Goal: Transaction & Acquisition: Book appointment/travel/reservation

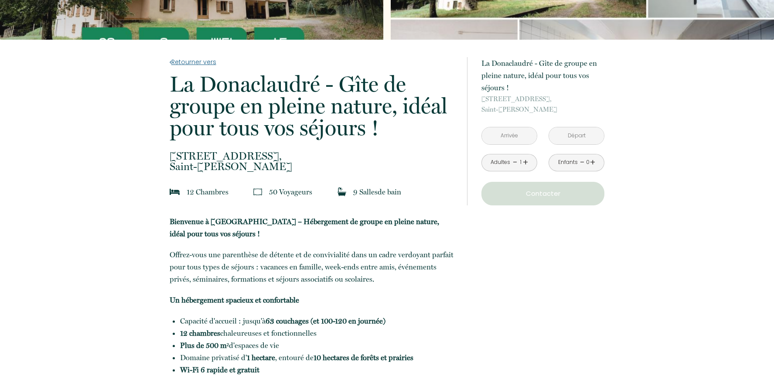
scroll to position [87, 0]
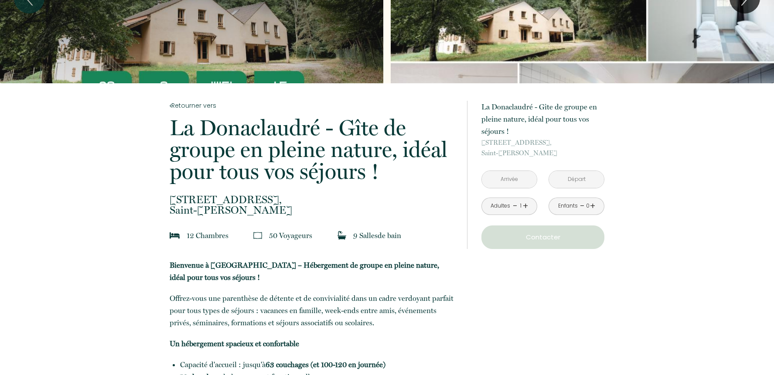
click at [523, 207] on link "+" at bounding box center [525, 206] width 5 height 14
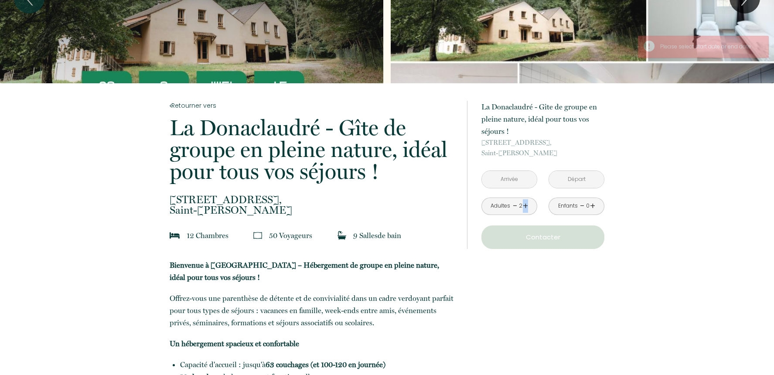
click at [523, 207] on link "+" at bounding box center [525, 206] width 5 height 14
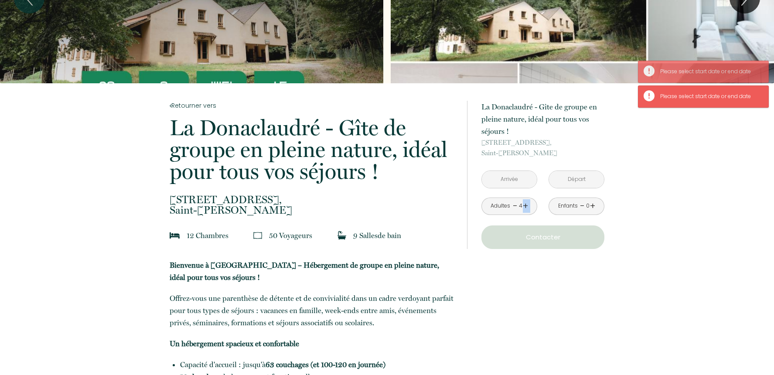
click at [523, 207] on link "+" at bounding box center [525, 206] width 5 height 14
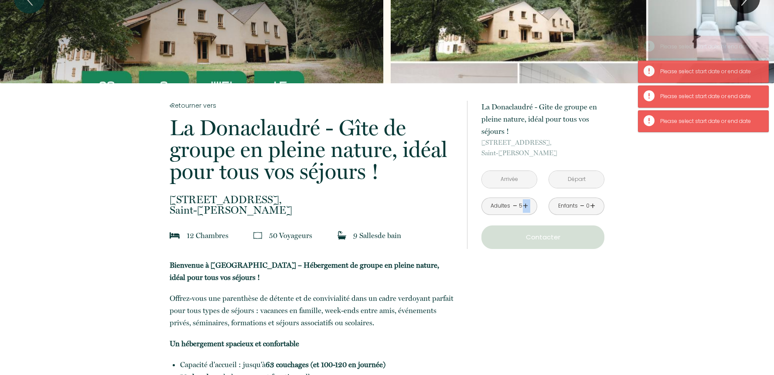
click at [523, 207] on link "+" at bounding box center [525, 206] width 5 height 14
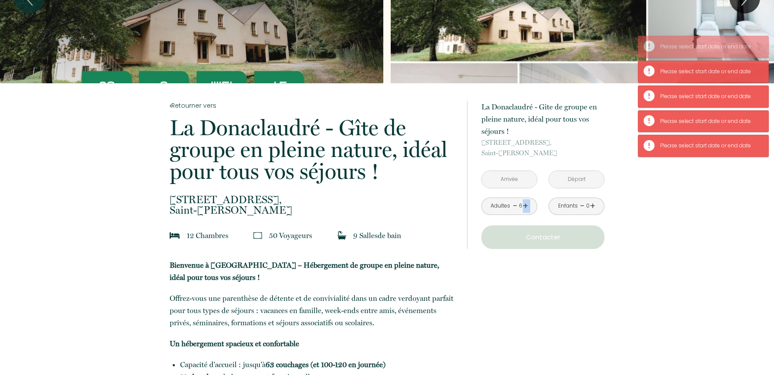
click at [523, 207] on link "+" at bounding box center [525, 206] width 5 height 14
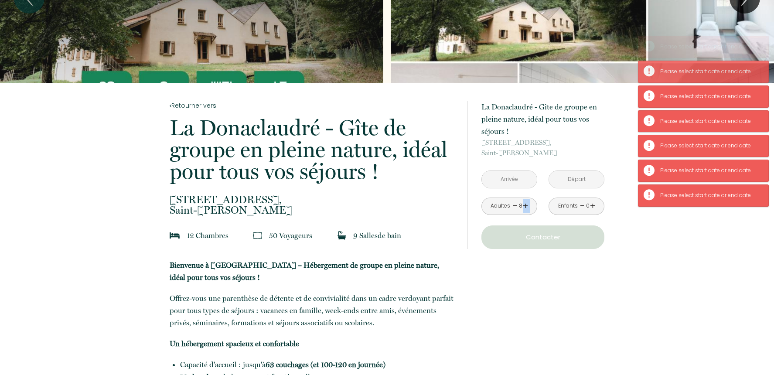
click at [523, 207] on link "+" at bounding box center [525, 206] width 5 height 14
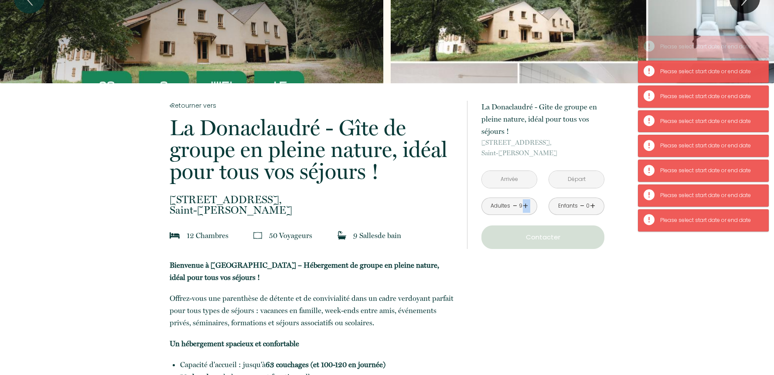
click at [523, 207] on link "+" at bounding box center [525, 206] width 5 height 14
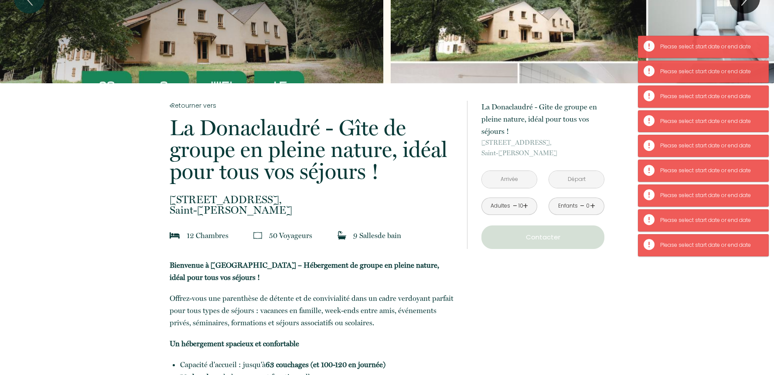
click at [520, 185] on input "text" at bounding box center [509, 179] width 55 height 17
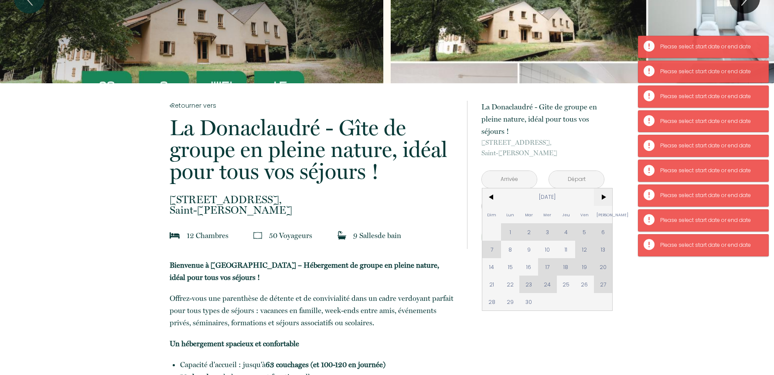
click at [607, 195] on span ">" at bounding box center [603, 196] width 19 height 17
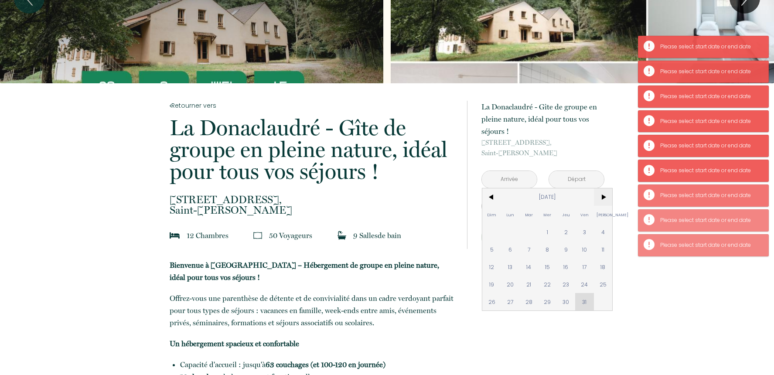
click at [605, 195] on span ">" at bounding box center [603, 196] width 19 height 17
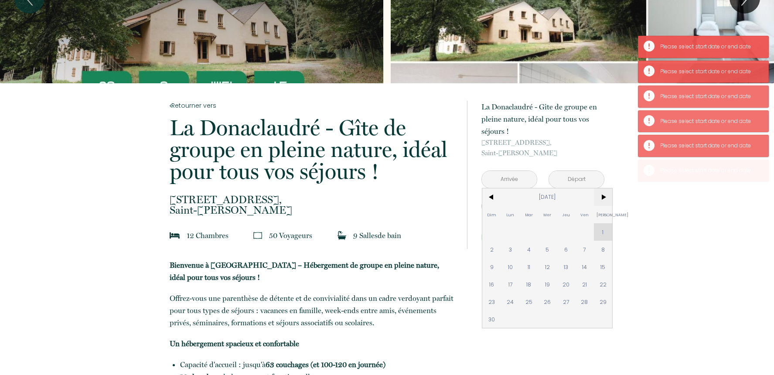
click at [605, 195] on span ">" at bounding box center [603, 196] width 19 height 17
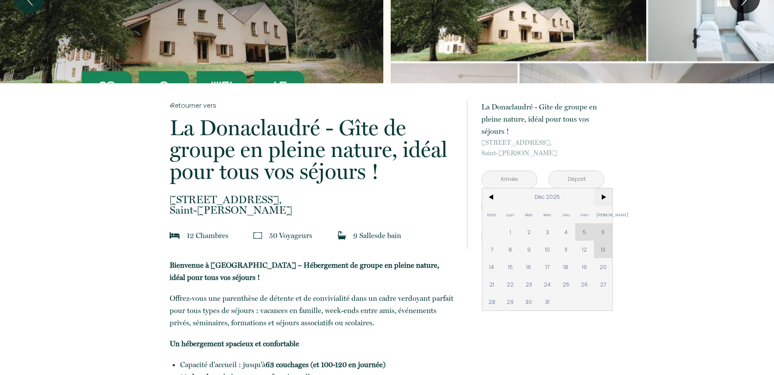
click at [605, 195] on span ">" at bounding box center [603, 196] width 19 height 17
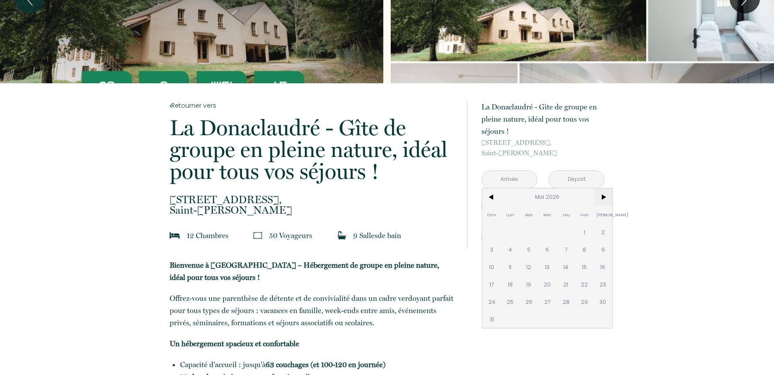
click at [605, 195] on span ">" at bounding box center [603, 196] width 19 height 17
click at [489, 196] on span "<" at bounding box center [491, 196] width 19 height 17
click at [587, 289] on span "26" at bounding box center [584, 283] width 19 height 17
type input "Ven 26 Juin 2026"
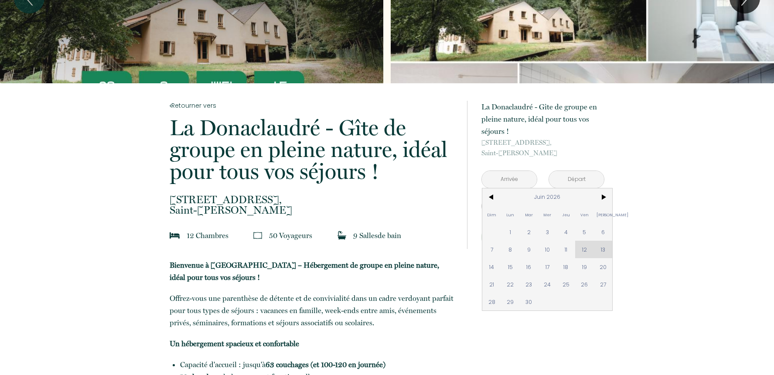
type input "Sam 27 Juin 2026"
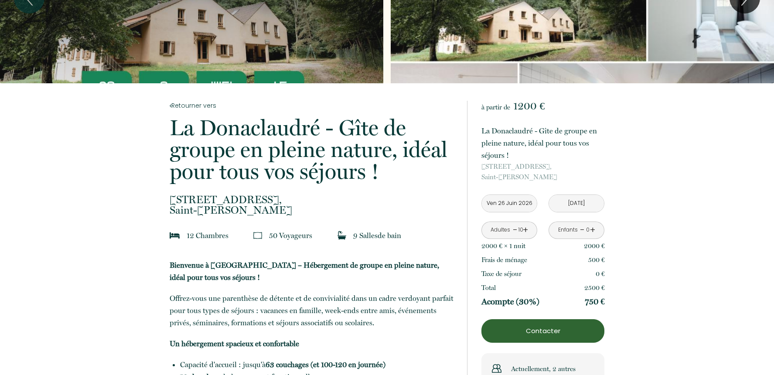
click at [525, 229] on link "+" at bounding box center [525, 230] width 5 height 14
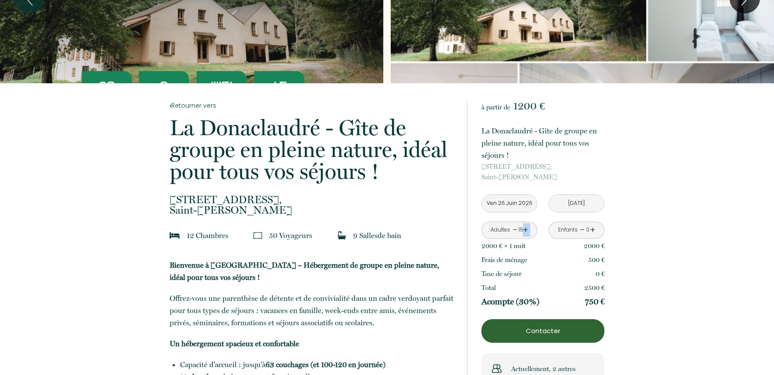
click at [525, 229] on link "+" at bounding box center [525, 230] width 5 height 14
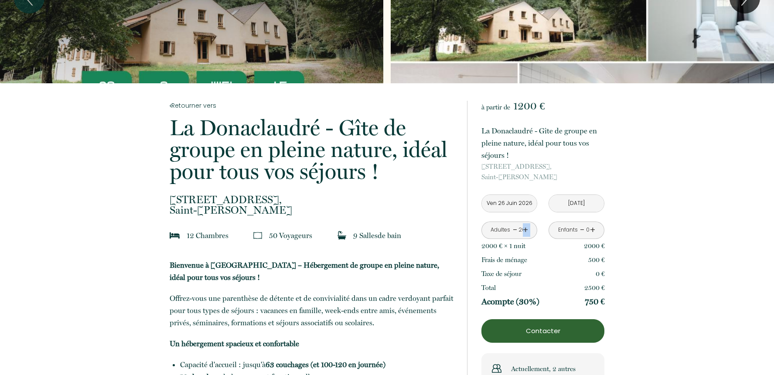
click at [525, 229] on link "+" at bounding box center [525, 230] width 5 height 14
click at [515, 230] on link "-" at bounding box center [514, 230] width 5 height 14
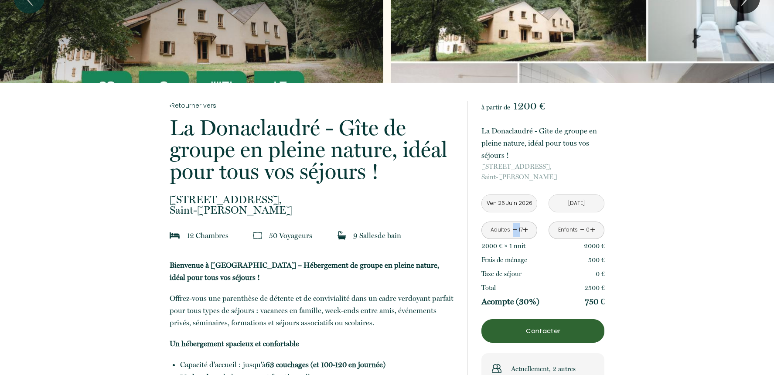
click at [515, 230] on link "-" at bounding box center [514, 230] width 5 height 14
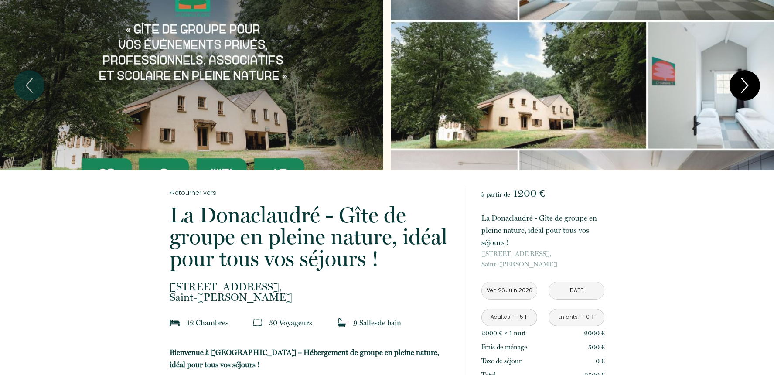
click at [746, 77] on icon "Next" at bounding box center [744, 85] width 18 height 26
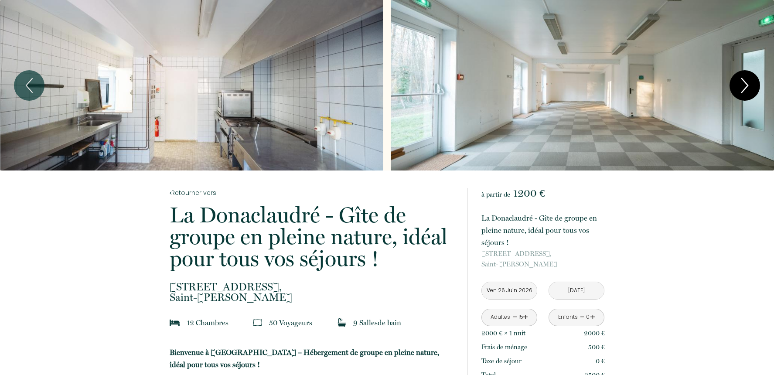
click at [750, 89] on icon "Next" at bounding box center [744, 85] width 18 height 26
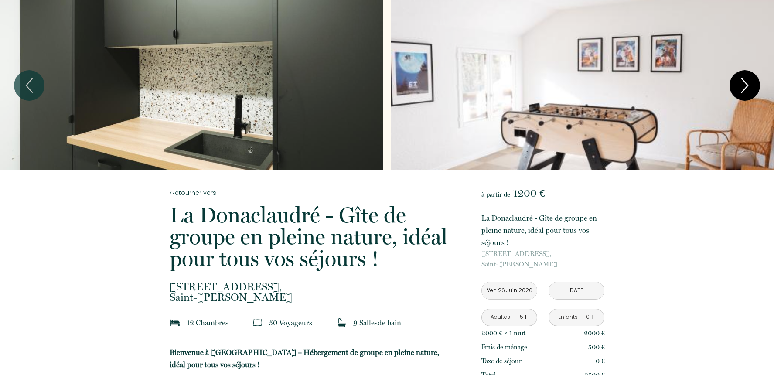
click at [750, 89] on icon "Next" at bounding box center [744, 85] width 18 height 26
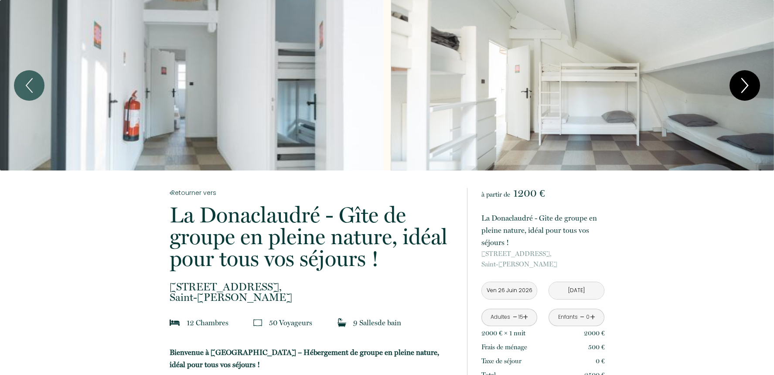
click at [750, 89] on icon "Next" at bounding box center [744, 85] width 18 height 26
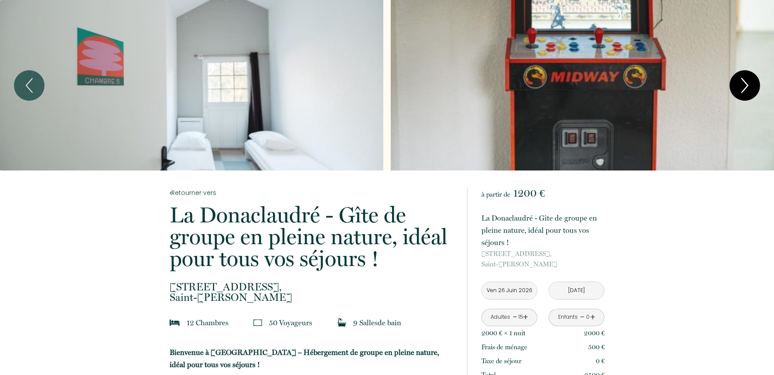
click at [750, 89] on icon "Next" at bounding box center [744, 85] width 18 height 26
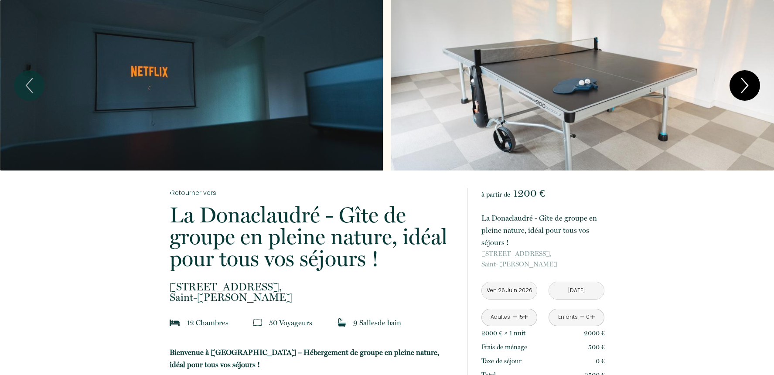
click at [750, 89] on icon "Next" at bounding box center [744, 85] width 18 height 26
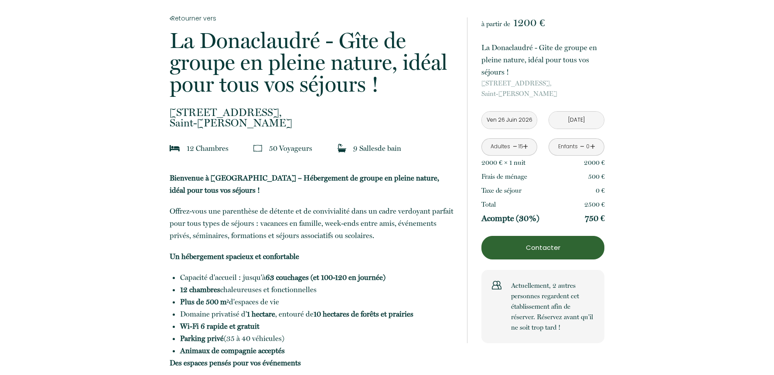
scroll to position [261, 0]
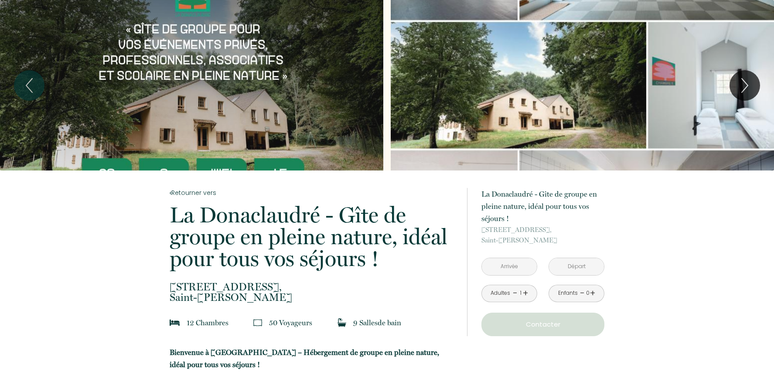
scroll to position [87, 0]
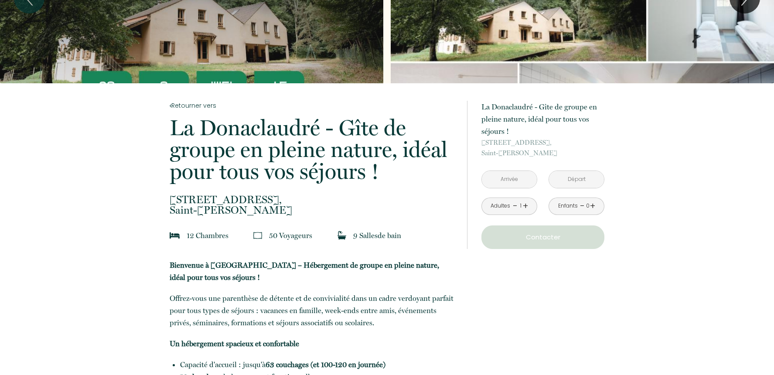
click at [509, 176] on input "text" at bounding box center [509, 179] width 55 height 17
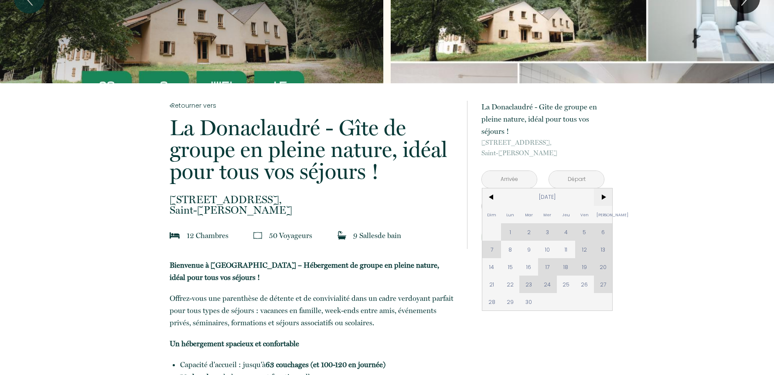
click at [600, 199] on span ">" at bounding box center [603, 196] width 19 height 17
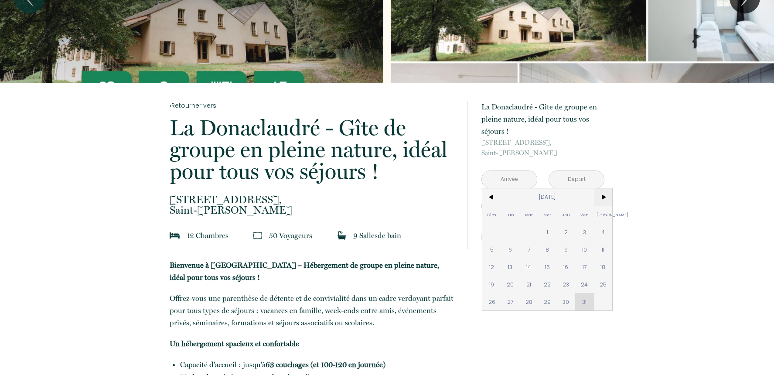
click at [600, 199] on span ">" at bounding box center [603, 196] width 19 height 17
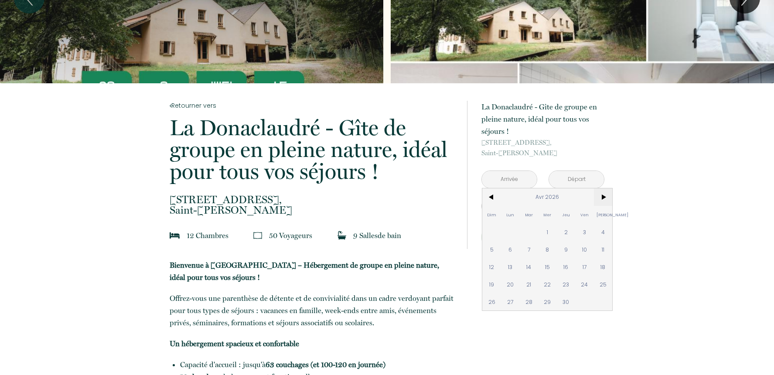
click at [600, 199] on span ">" at bounding box center [603, 196] width 19 height 17
click at [483, 197] on span "<" at bounding box center [491, 196] width 19 height 17
click at [586, 287] on span "26" at bounding box center [584, 283] width 19 height 17
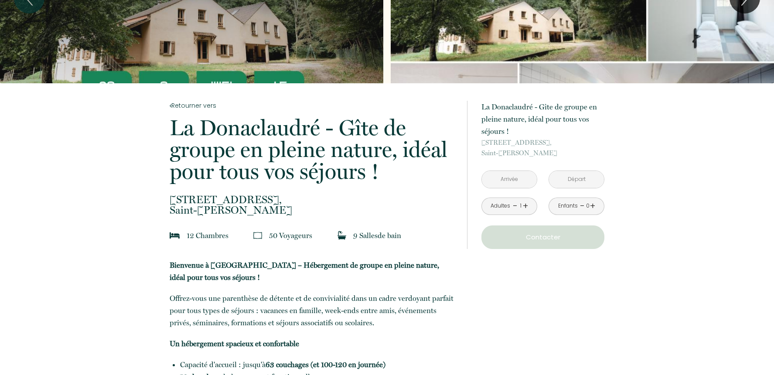
type input "Ven 26 Juin 2026"
type input "Sam 27 Juin 2026"
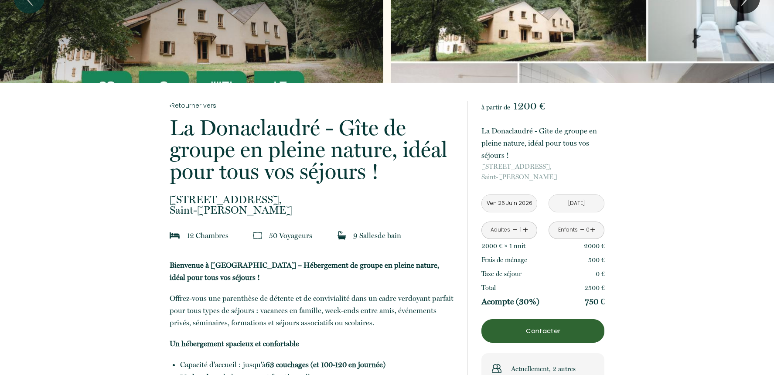
click at [523, 227] on link "+" at bounding box center [525, 230] width 5 height 14
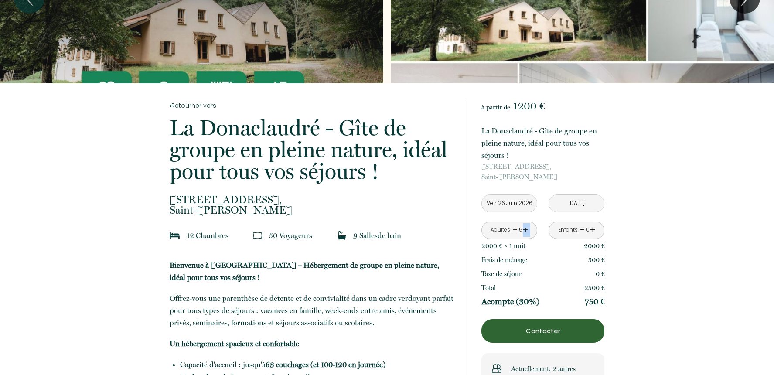
click at [523, 227] on link "+" at bounding box center [525, 230] width 5 height 14
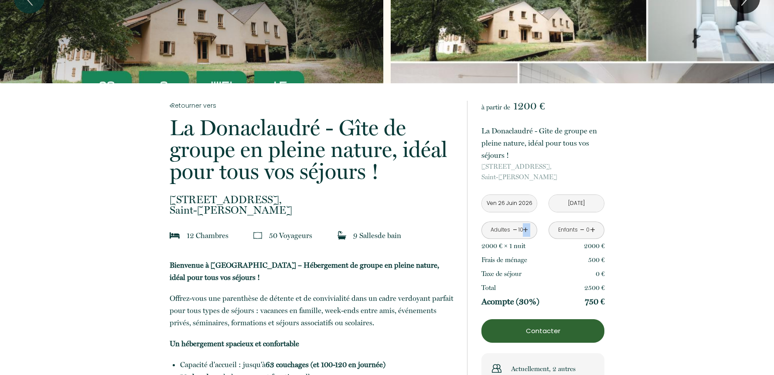
click at [523, 227] on link "+" at bounding box center [525, 230] width 5 height 14
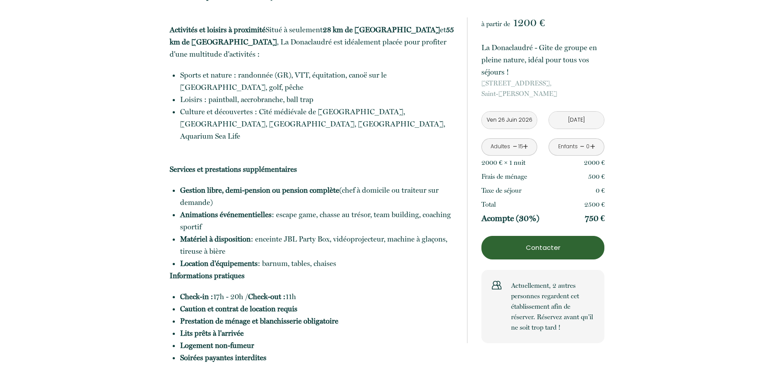
scroll to position [654, 0]
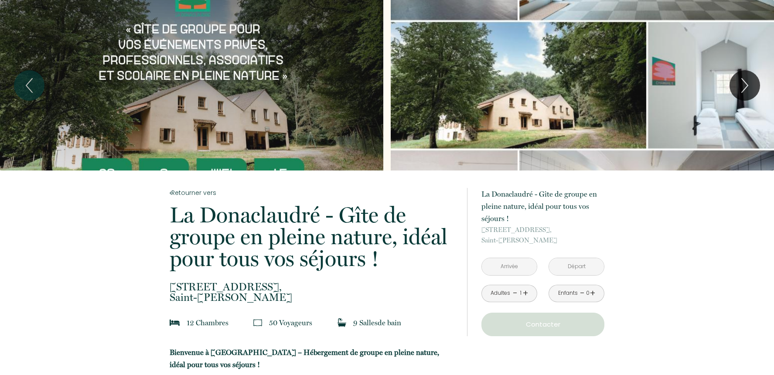
click at [524, 266] on input "text" at bounding box center [509, 266] width 55 height 17
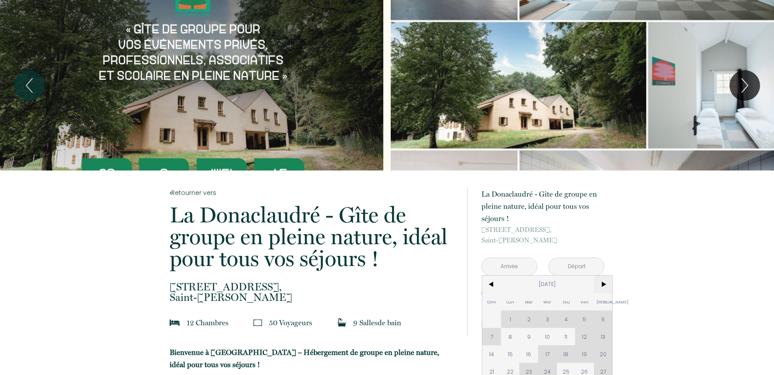
click at [602, 285] on span ">" at bounding box center [603, 283] width 19 height 17
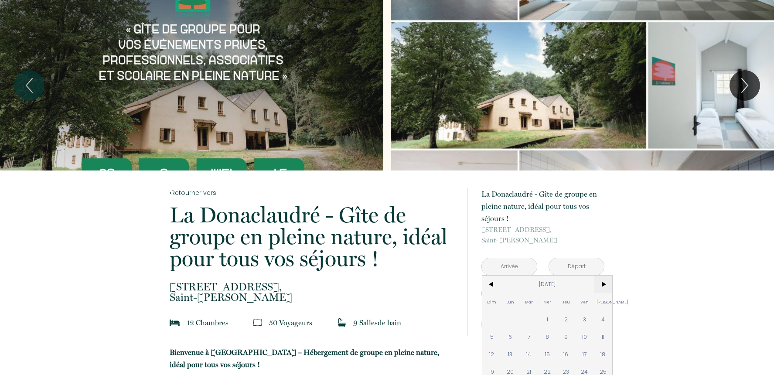
click at [602, 285] on span ">" at bounding box center [603, 283] width 19 height 17
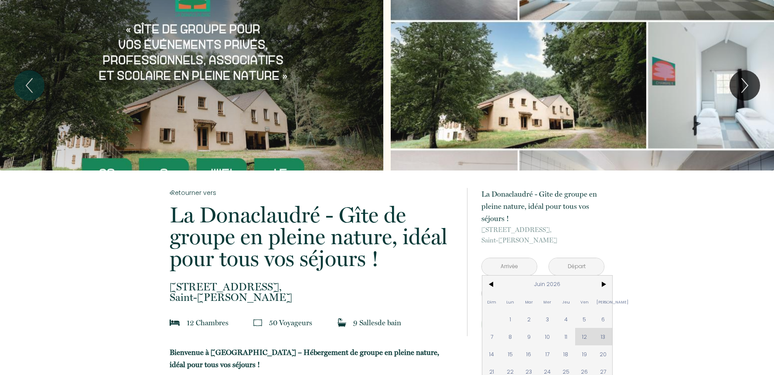
scroll to position [87, 0]
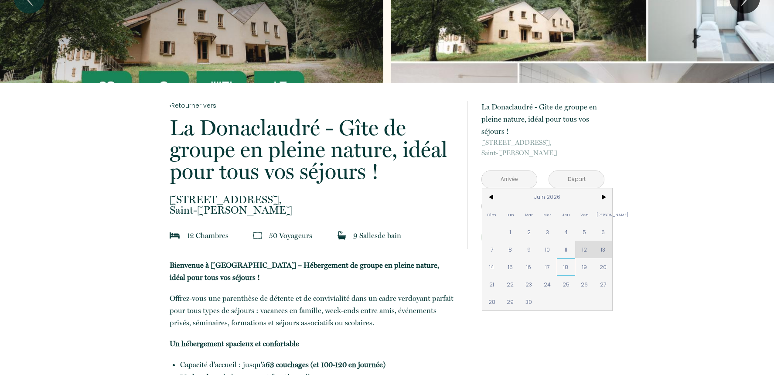
click at [562, 271] on span "18" at bounding box center [566, 266] width 19 height 17
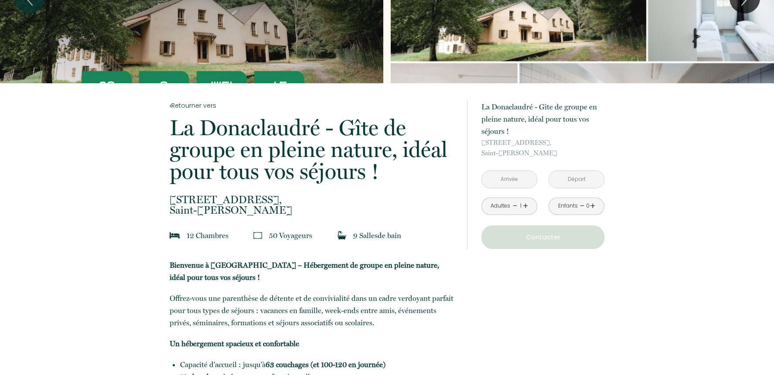
type input "[DATE]"
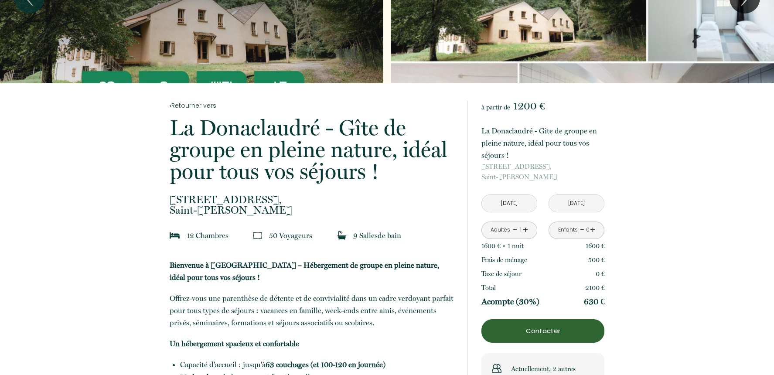
click at [593, 204] on input "[DATE]" at bounding box center [576, 203] width 55 height 17
click at [499, 206] on input "[DATE]" at bounding box center [509, 203] width 55 height 17
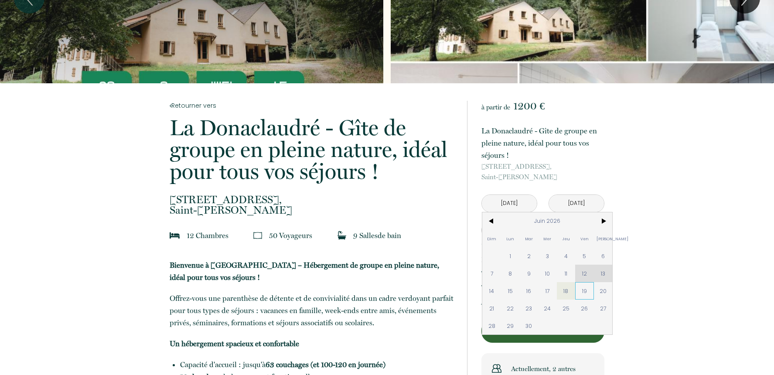
click at [581, 295] on span "19" at bounding box center [584, 290] width 19 height 17
type input "[DATE]"
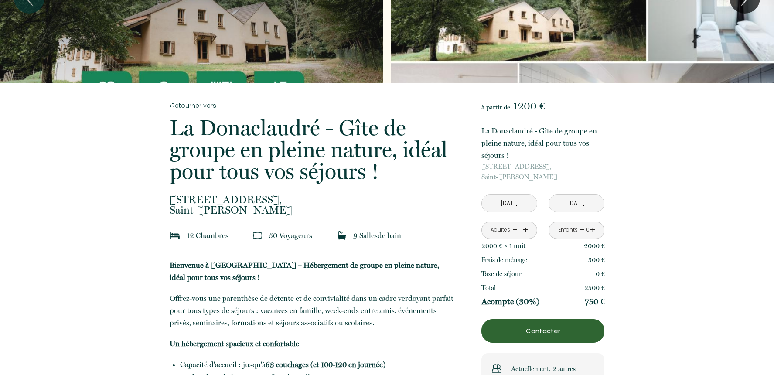
click at [577, 200] on input "[DATE]" at bounding box center [576, 203] width 55 height 17
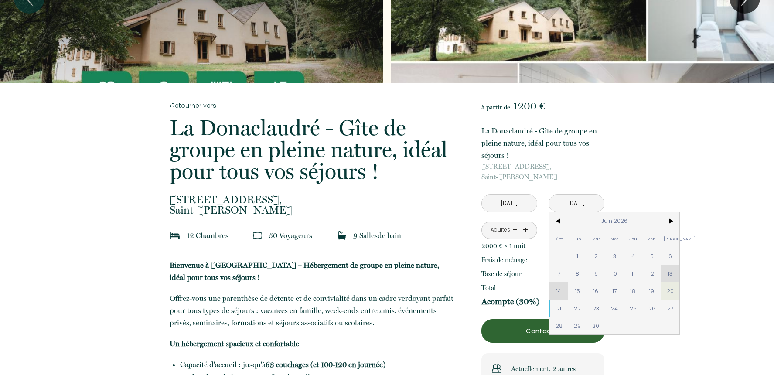
click at [563, 312] on span "21" at bounding box center [558, 307] width 19 height 17
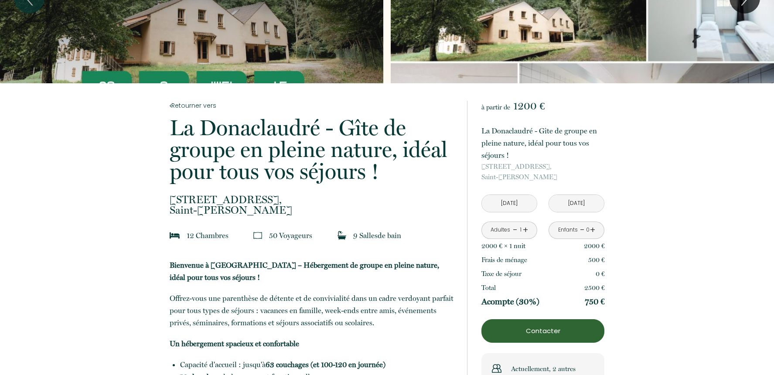
type input "[DATE]"
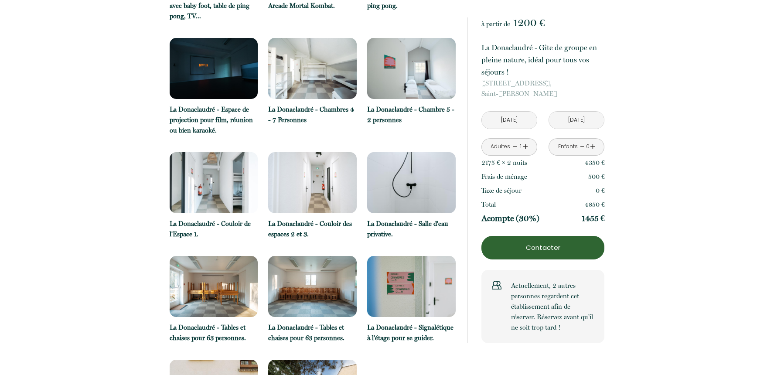
scroll to position [1351, 0]
